Goal: Contribute content

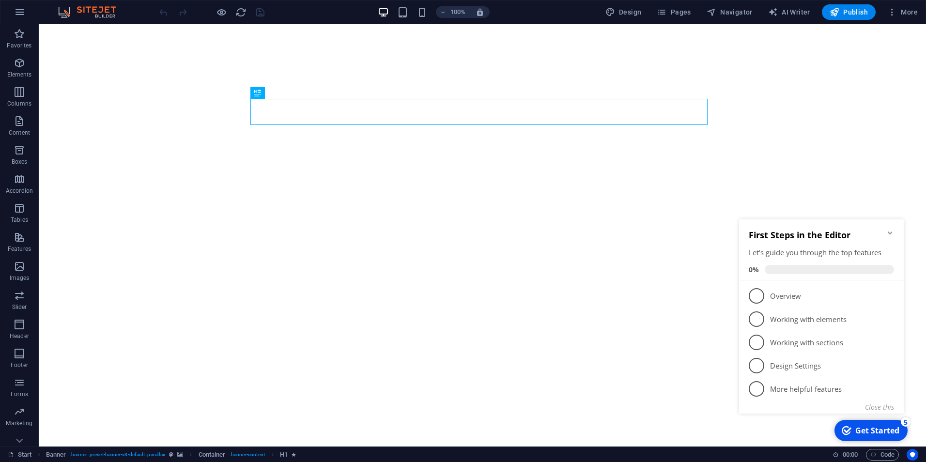
click at [892, 231] on icon "Minimize checklist" at bounding box center [890, 233] width 8 height 8
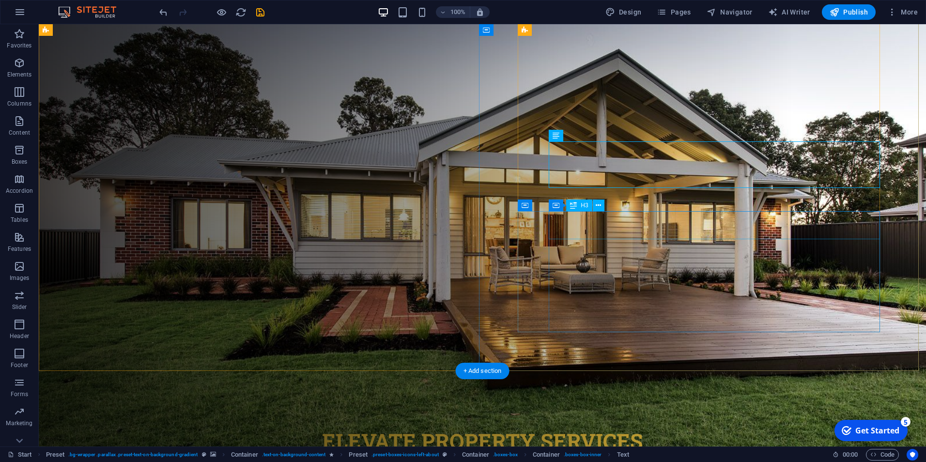
scroll to position [752, 0]
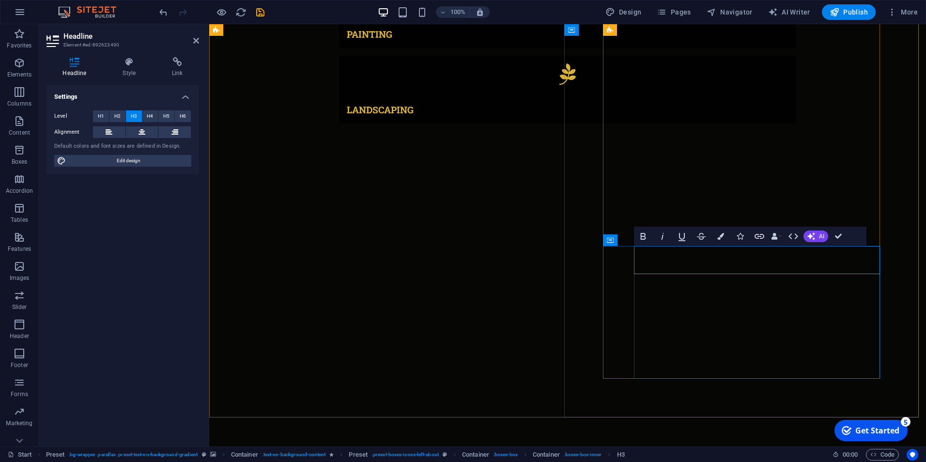
drag, startPoint x: 701, startPoint y: 250, endPoint x: 634, endPoint y: 250, distance: 67.3
click at [162, 12] on icon "undo" at bounding box center [163, 12] width 11 height 11
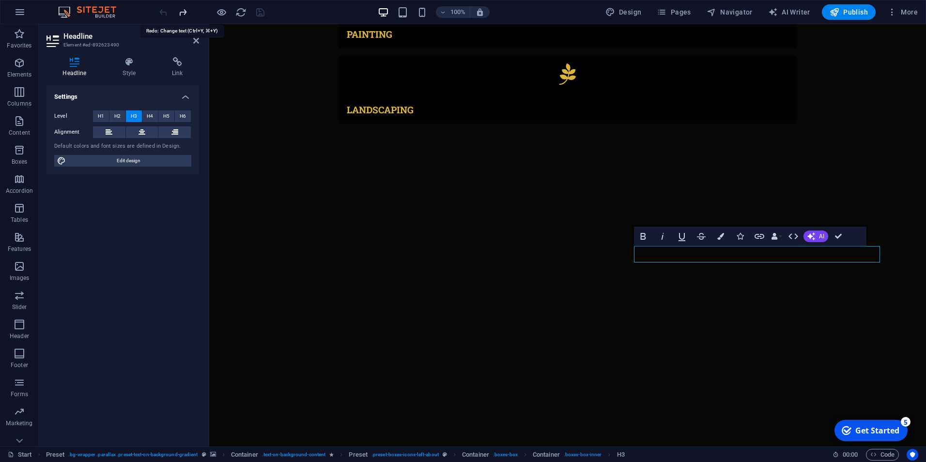
click at [185, 13] on icon "redo" at bounding box center [182, 12] width 11 height 11
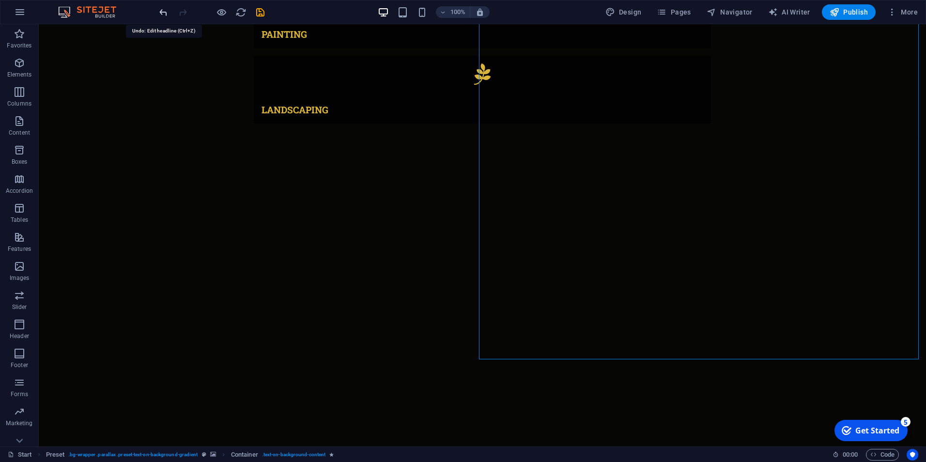
click at [165, 12] on icon "undo" at bounding box center [163, 12] width 11 height 11
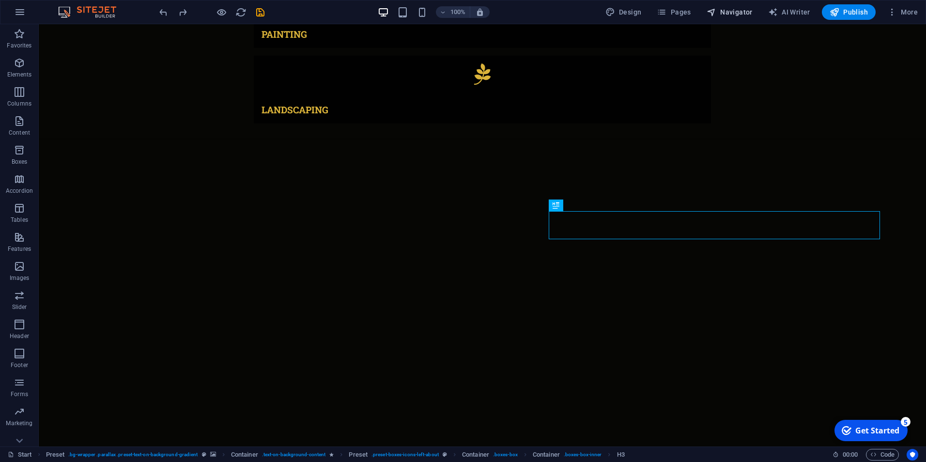
click at [723, 5] on button "Navigator" at bounding box center [730, 11] width 54 height 15
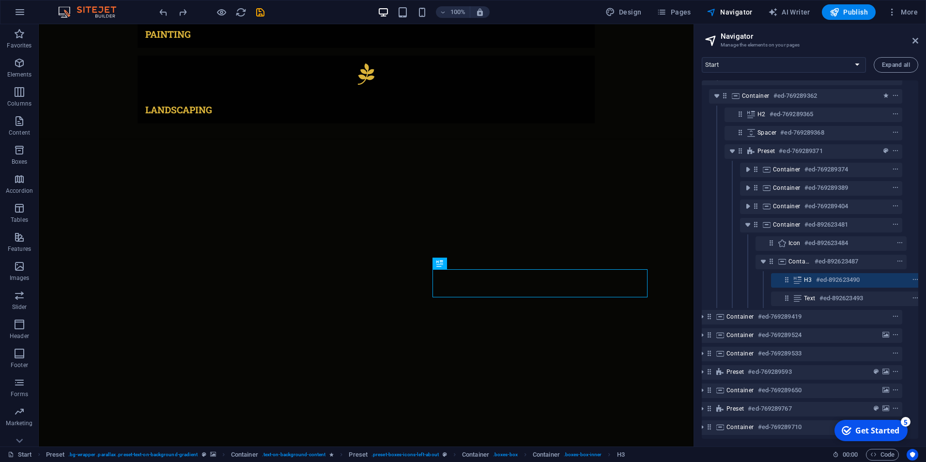
scroll to position [75, 18]
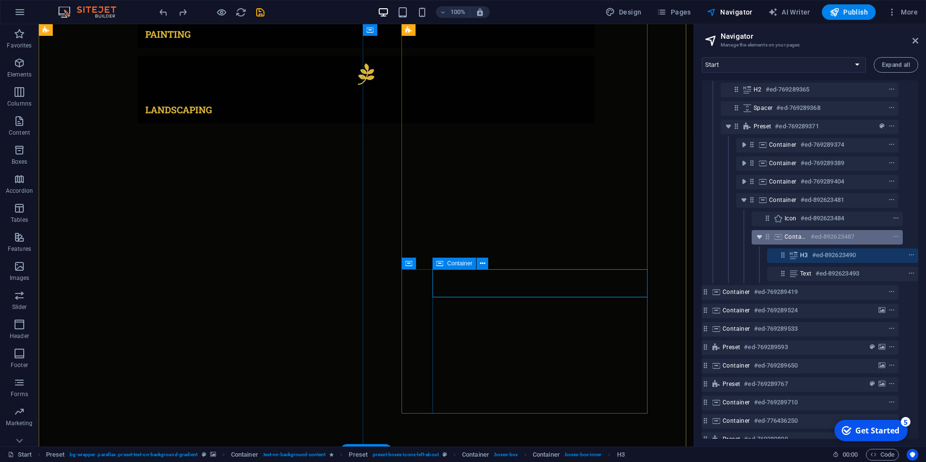
click at [757, 239] on icon "toggle-expand" at bounding box center [759, 237] width 10 height 10
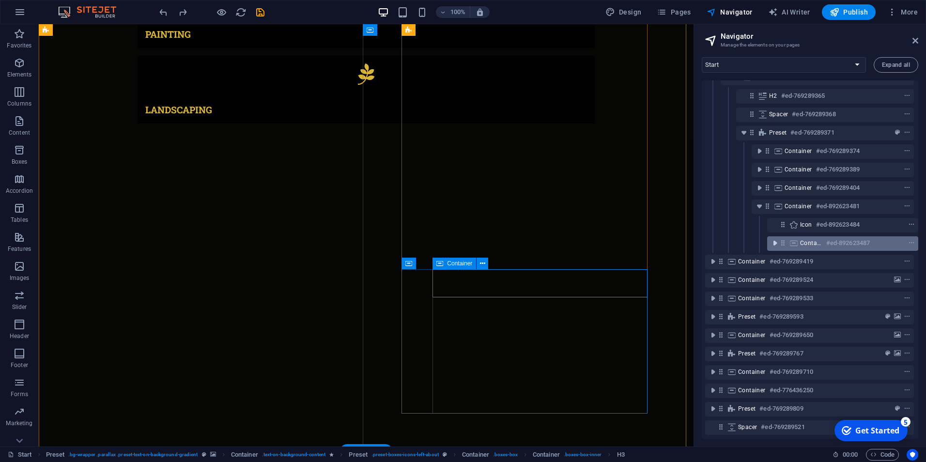
click at [773, 238] on icon "toggle-expand" at bounding box center [775, 243] width 10 height 10
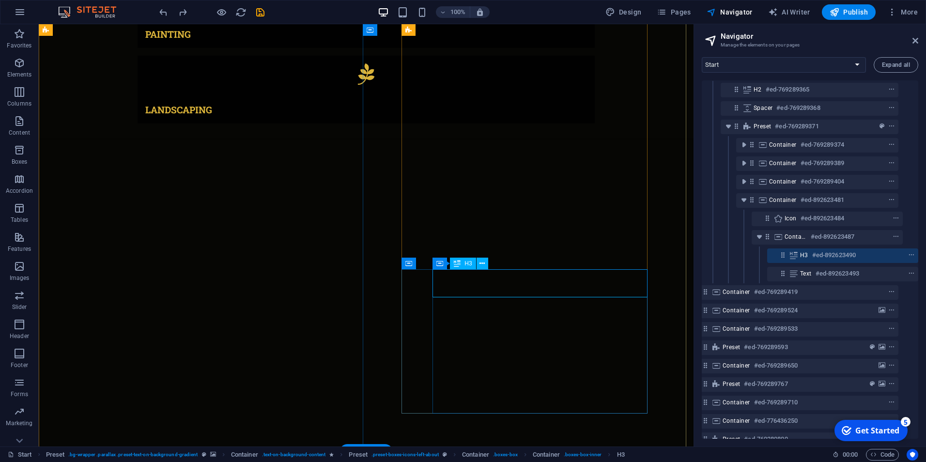
click at [813, 255] on h6 "#ed-892623490" at bounding box center [834, 255] width 44 height 12
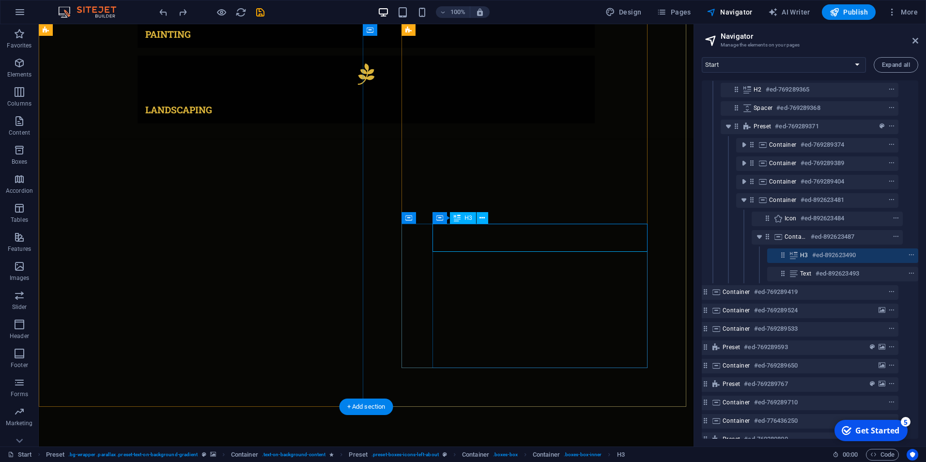
scroll to position [797, 0]
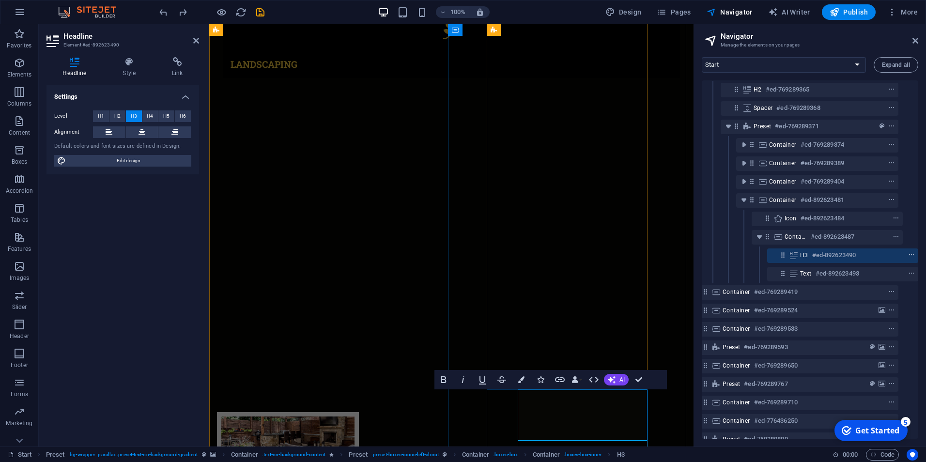
click at [910, 255] on icon "context-menu" at bounding box center [911, 255] width 7 height 7
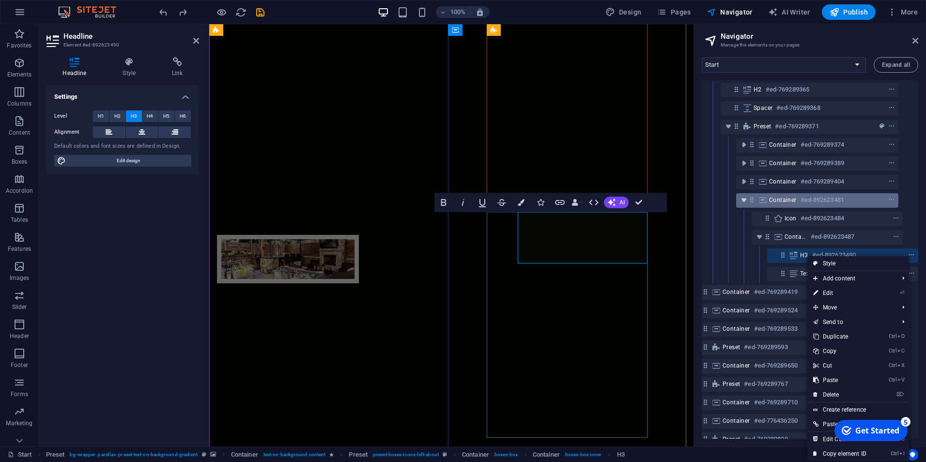
click at [744, 201] on icon "toggle-expand" at bounding box center [744, 200] width 10 height 10
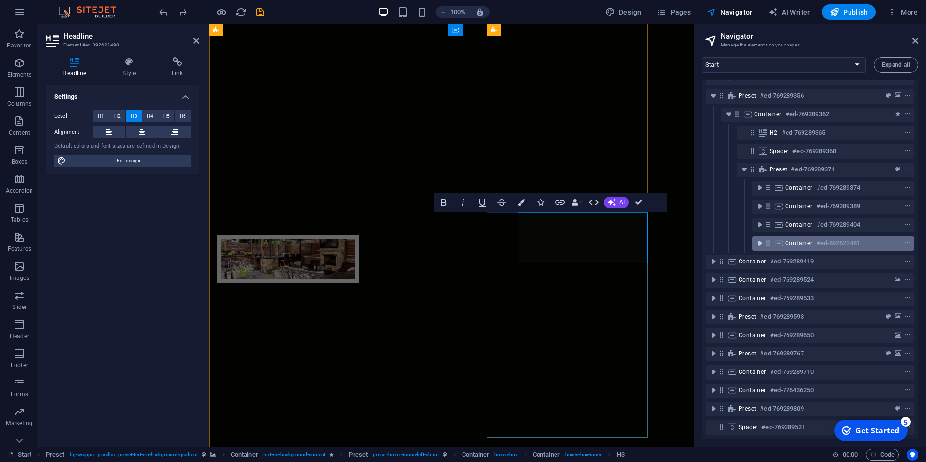
click at [760, 238] on icon "toggle-expand" at bounding box center [760, 243] width 10 height 10
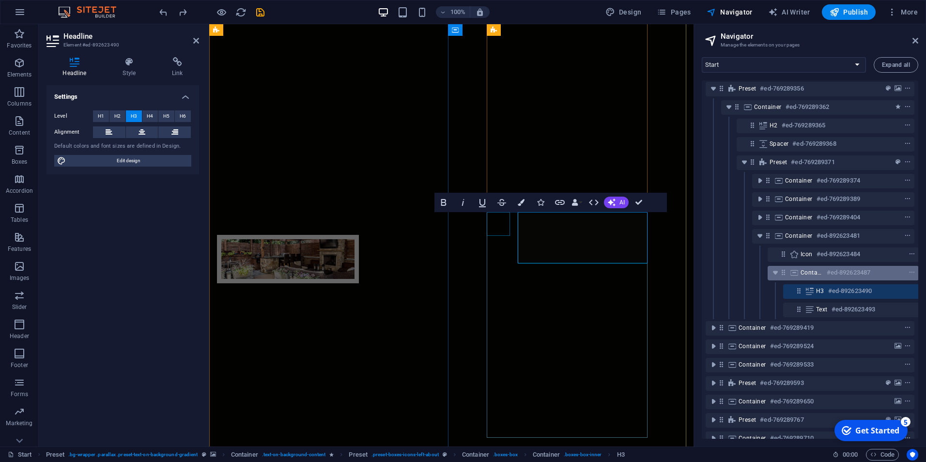
scroll to position [75, 18]
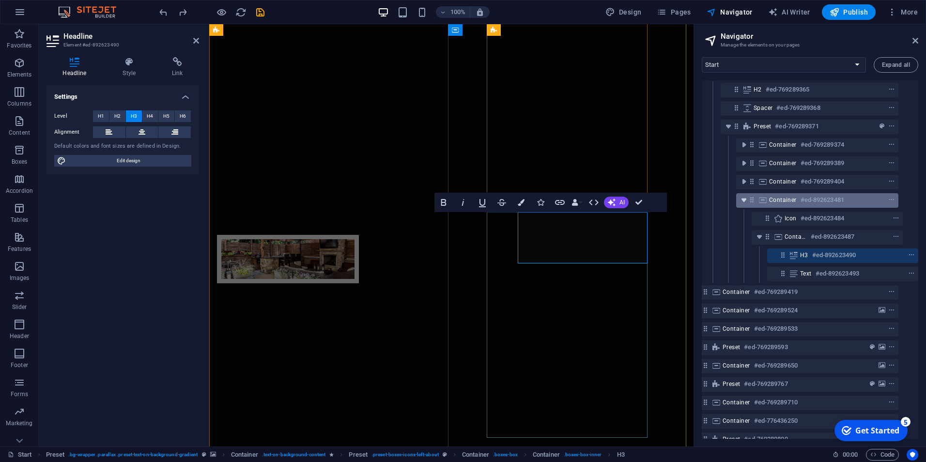
click at [741, 202] on icon "toggle-expand" at bounding box center [744, 200] width 10 height 10
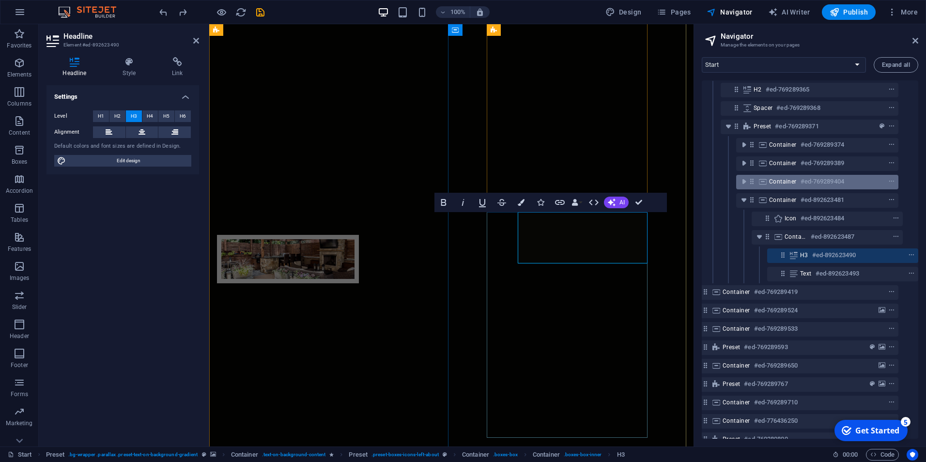
scroll to position [39, 0]
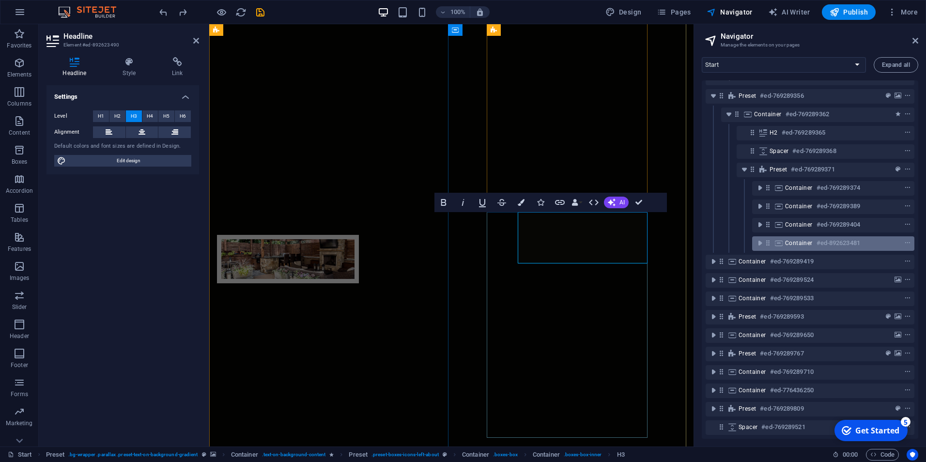
click at [910, 236] on div "Container #ed-892623481" at bounding box center [833, 243] width 162 height 15
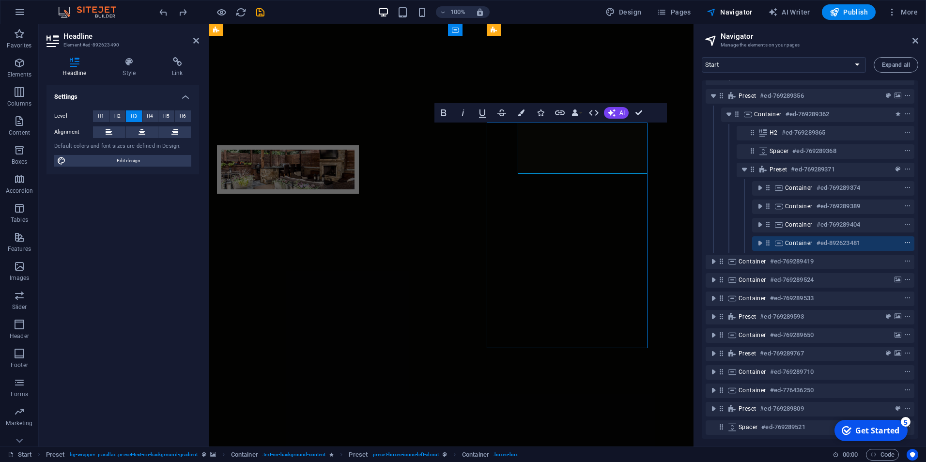
click at [906, 240] on icon "context-menu" at bounding box center [907, 243] width 7 height 7
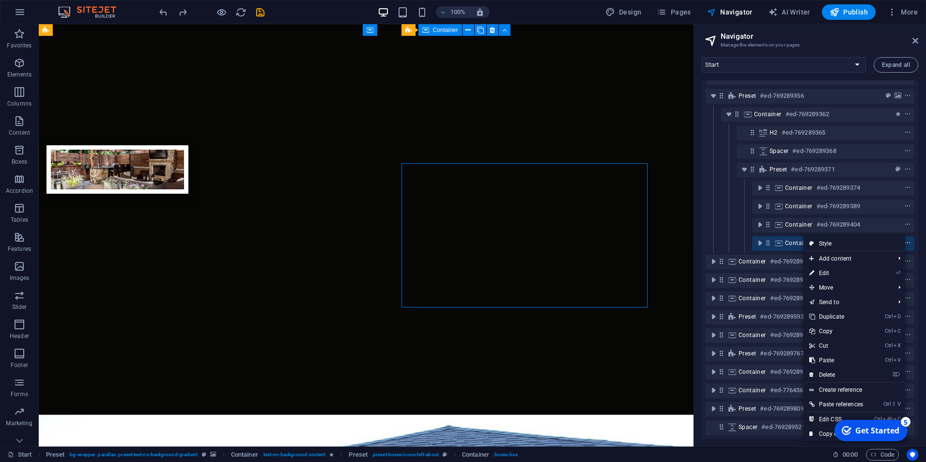
scroll to position [858, 0]
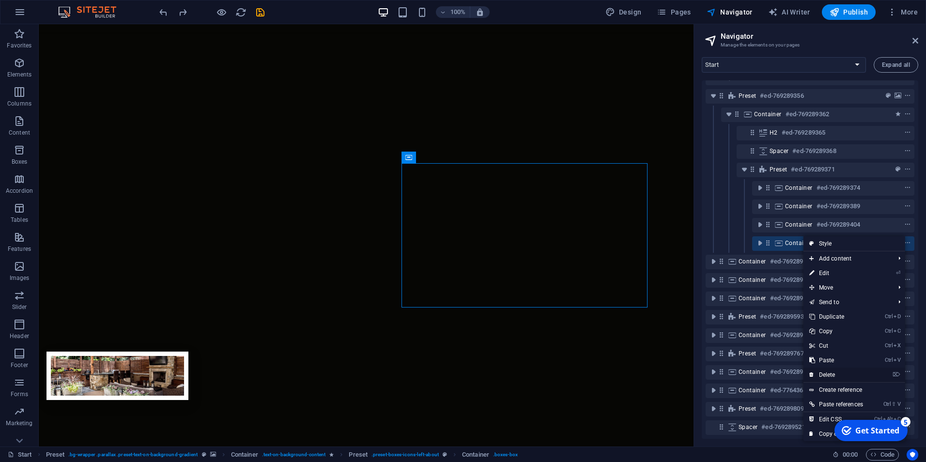
click at [858, 374] on link "⌦ Delete" at bounding box center [835, 375] width 65 height 15
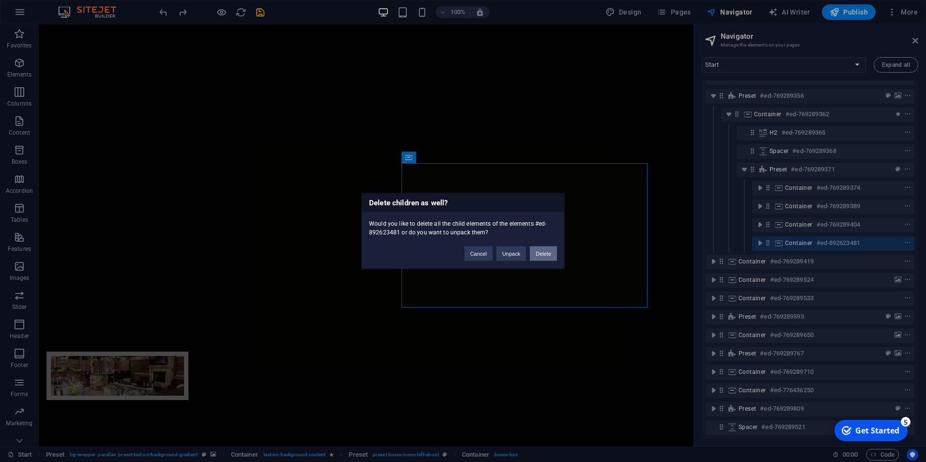
click at [546, 256] on button "Delete" at bounding box center [543, 253] width 27 height 15
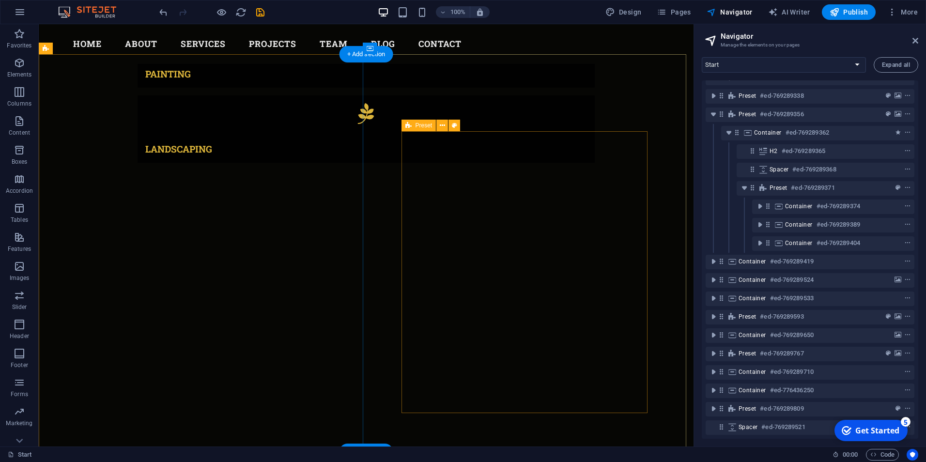
scroll to position [519, 0]
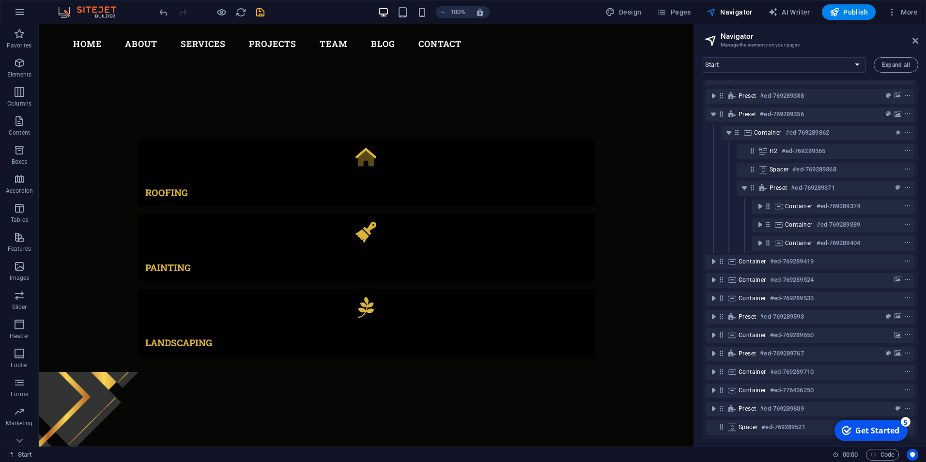
click at [263, 14] on icon "save" at bounding box center [260, 12] width 11 height 11
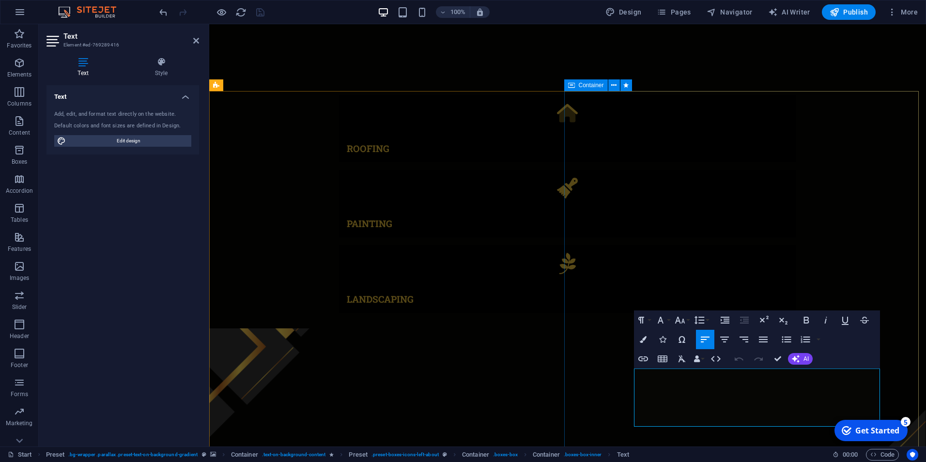
scroll to position [567, 0]
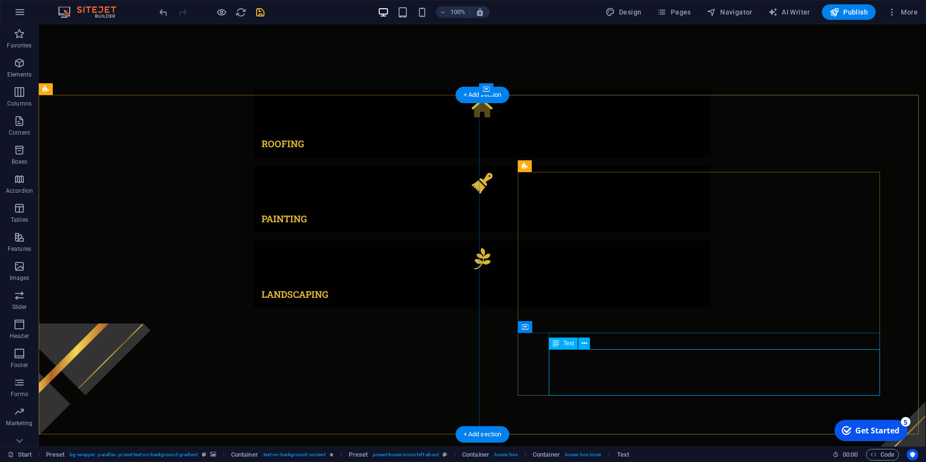
scroll to position [544, 0]
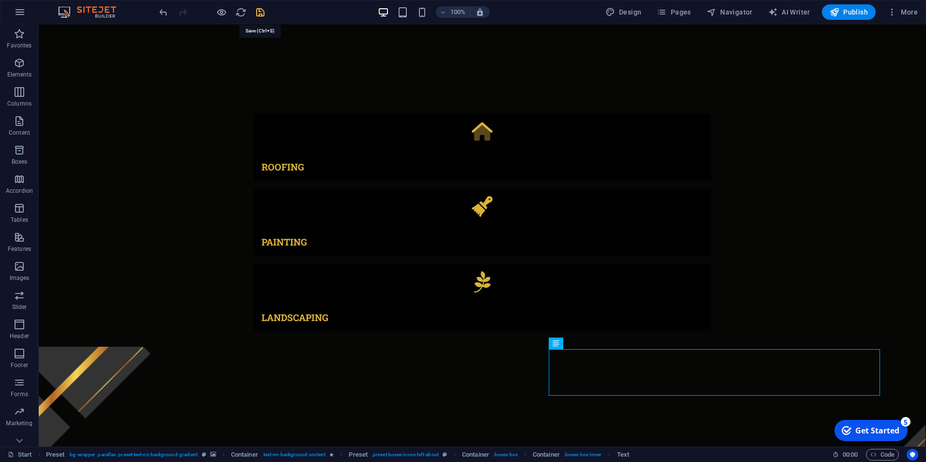
click at [259, 13] on icon "save" at bounding box center [260, 12] width 11 height 11
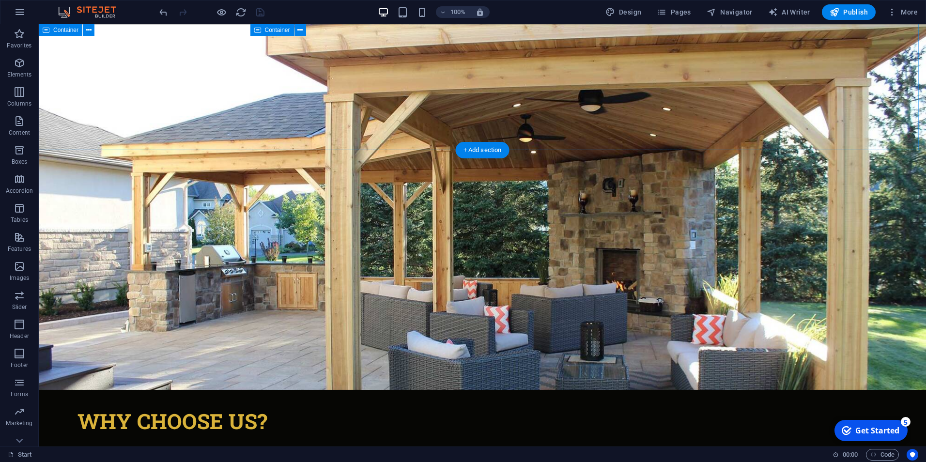
scroll to position [1404, 0]
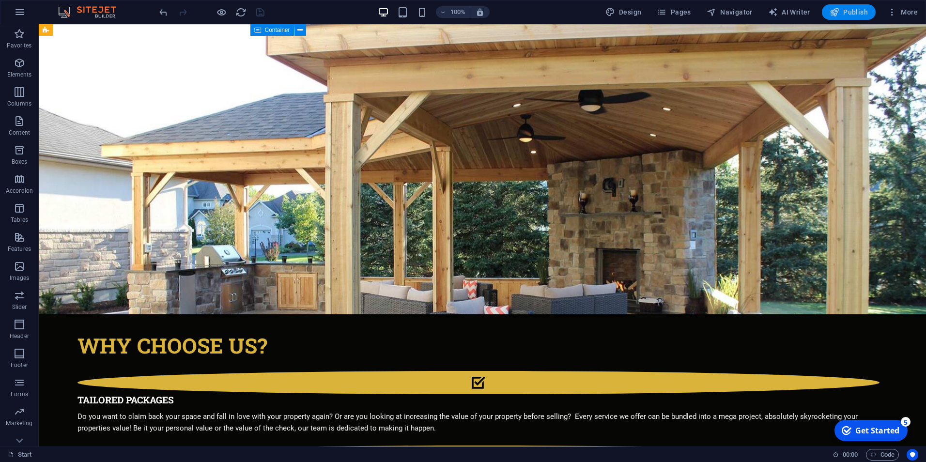
click at [849, 15] on span "Publish" at bounding box center [849, 12] width 38 height 10
